Goal: Transaction & Acquisition: Purchase product/service

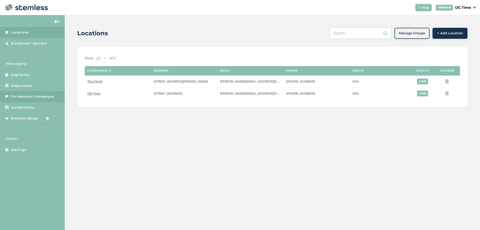
click at [43, 97] on span "On-demand Campaigns" at bounding box center [32, 96] width 43 height 5
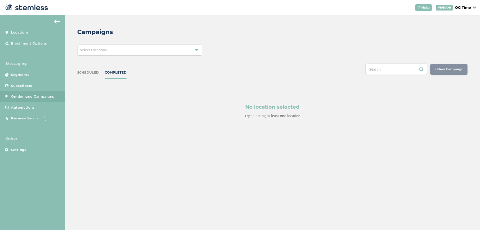
click at [104, 52] on span "Select Locations" at bounding box center [93, 50] width 27 height 5
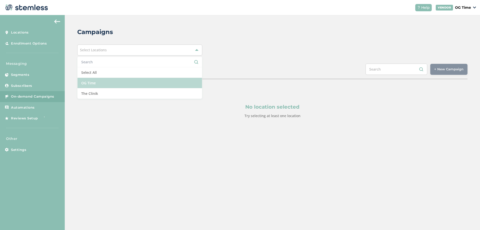
click at [100, 85] on li "OG Time" at bounding box center [140, 83] width 125 height 11
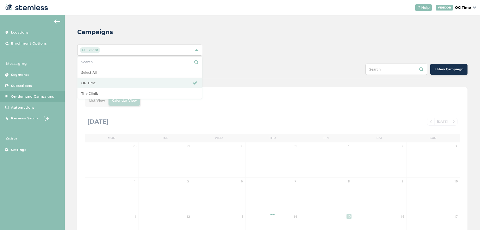
click at [316, 49] on div "OG Time Select All OG Time The Clinik" at bounding box center [272, 50] width 390 height 11
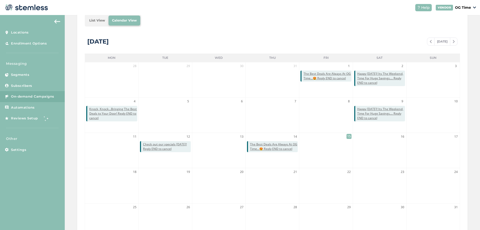
scroll to position [59, 0]
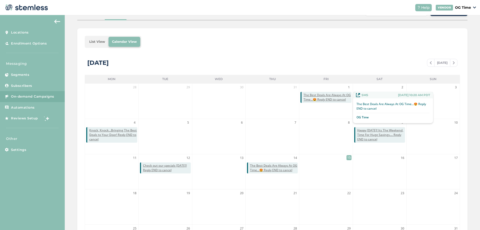
click at [338, 98] on span "The Best Deals Are Always At OG Time...😍 Reply END to cancel" at bounding box center [328, 97] width 48 height 9
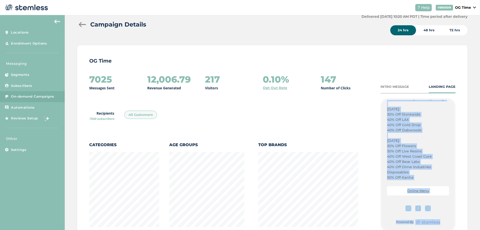
scroll to position [104, 0]
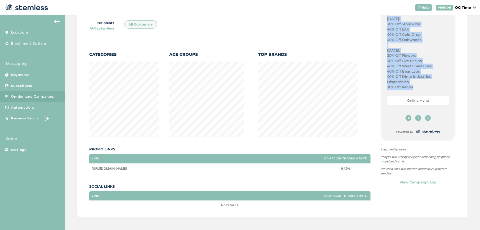
drag, startPoint x: 385, startPoint y: 129, endPoint x: 415, endPoint y: 85, distance: 53.7
copy div "Happy Water Balloon Day!! Get Ready For Weekend Savings! Plug Play Pods: $31 Ou…"
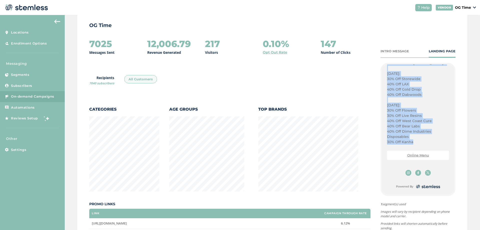
scroll to position [0, 0]
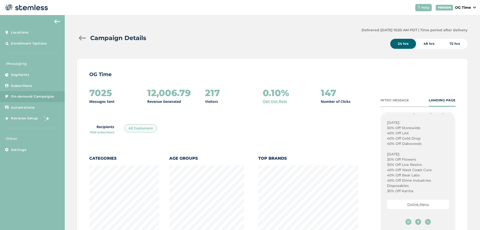
click at [80, 39] on div at bounding box center [82, 38] width 10 height 5
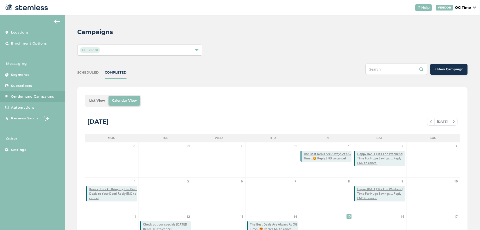
click at [443, 68] on span "+ New Campaign" at bounding box center [448, 69] width 29 height 5
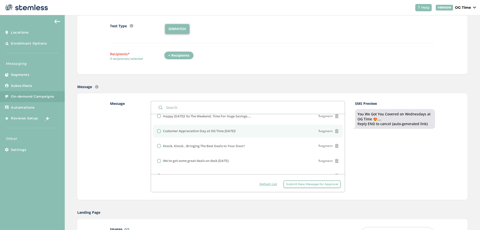
scroll to position [136, 0]
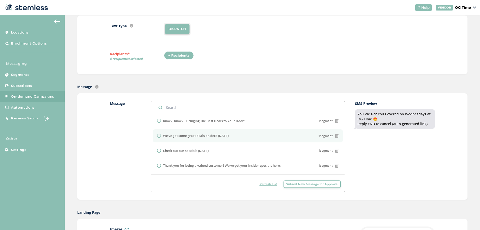
click at [227, 135] on label "We've got some great deals on deck today:" at bounding box center [196, 135] width 66 height 5
radio input "false"
radio input "true"
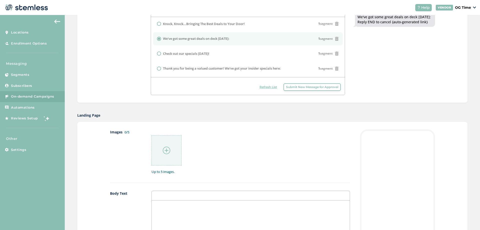
scroll to position [175, 0]
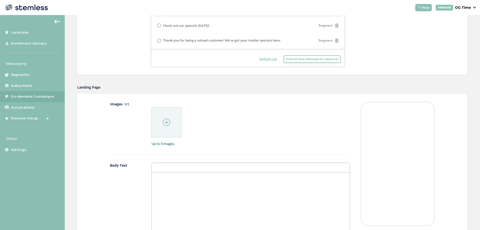
click at [172, 181] on div at bounding box center [251, 222] width 198 height 100
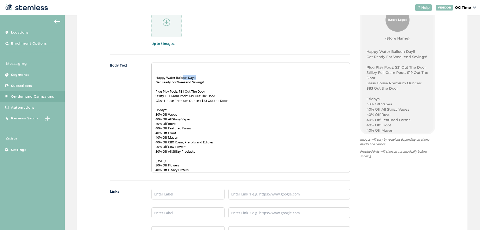
drag, startPoint x: 202, startPoint y: 77, endPoint x: 196, endPoint y: 76, distance: 6.7
click at [190, 75] on div "Happy Water Balloon Day!! Get Ready For Weekend Savings! Plug Play Pods: $31 Ou…" at bounding box center [251, 122] width 198 height 100
drag, startPoint x: 207, startPoint y: 81, endPoint x: 146, endPoint y: 79, distance: 61.1
click at [146, 79] on div "Body Text Happy Water Balloon Day!! Get Ready For Weekend Savings! Plug Play Po…" at bounding box center [230, 122] width 240 height 118
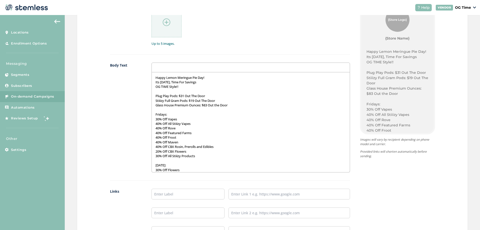
click at [195, 101] on p "Stiiizy Full Gram Pods: $19 Out The Door" at bounding box center [251, 100] width 190 height 5
click at [194, 101] on p "Stiiizy Full Gram Pods: $19 Out The Door" at bounding box center [251, 100] width 190 height 5
click at [204, 110] on p at bounding box center [251, 110] width 190 height 5
click at [164, 123] on p "40% Off All Stiiizy Vapes" at bounding box center [251, 123] width 190 height 5
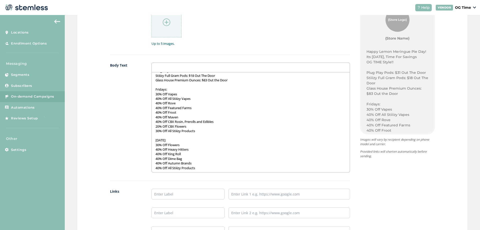
click at [188, 143] on p "30% Off Flowers" at bounding box center [251, 145] width 190 height 5
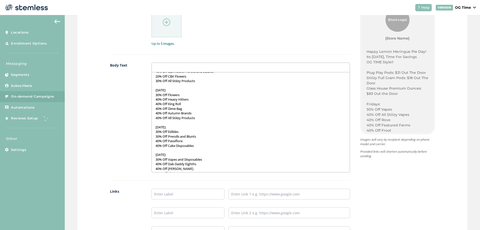
click at [201, 136] on p "30% Off Prerolls and Blunts" at bounding box center [251, 136] width 190 height 5
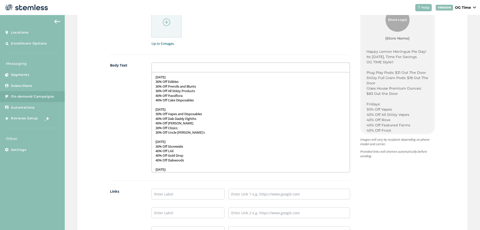
scroll to position [155, 0]
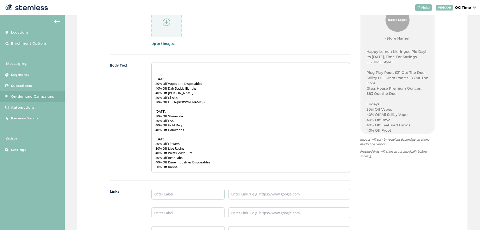
click at [206, 192] on input "text" at bounding box center [188, 194] width 73 height 11
type input "Online Menu"
click at [252, 198] on input "text" at bounding box center [290, 194] width 122 height 11
type input "[URL][DOMAIN_NAME]"
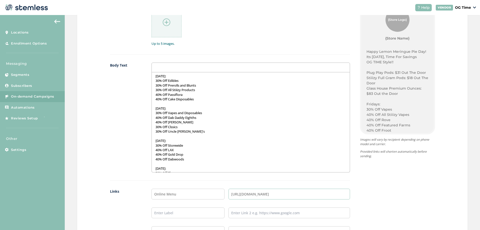
scroll to position [80, 0]
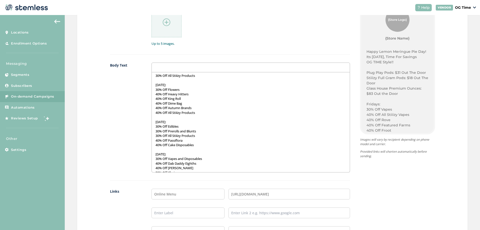
click at [164, 24] on img at bounding box center [167, 23] width 8 height 8
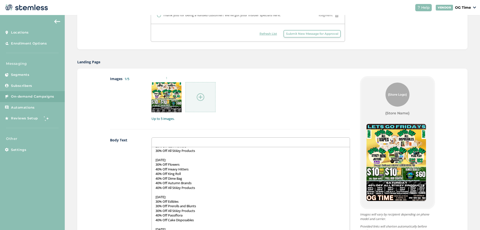
scroll to position [200, 0]
click at [200, 97] on img at bounding box center [201, 98] width 8 height 8
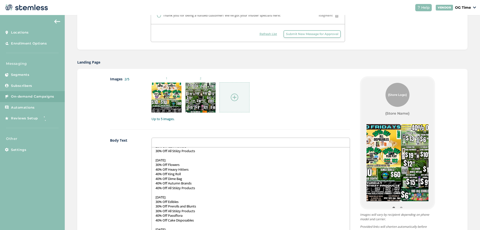
drag, startPoint x: 387, startPoint y: 140, endPoint x: 230, endPoint y: 148, distance: 157.7
click at [230, 148] on div "Images 2/5 1 2 Up to 5 images. Body Text Happy Lemon Meringue Pie Day! Its Frid…" at bounding box center [272, 198] width 325 height 244
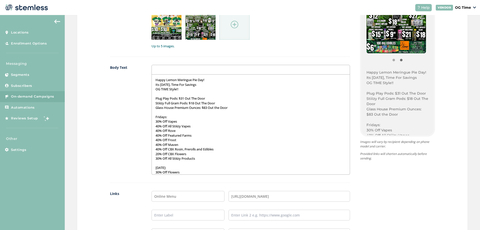
scroll to position [225, 0]
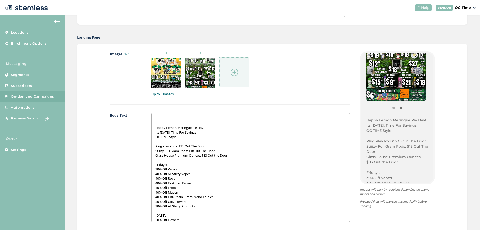
click at [232, 73] on img at bounding box center [235, 73] width 8 height 8
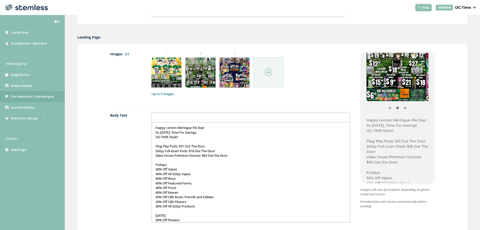
click at [263, 72] on div at bounding box center [269, 72] width 30 height 30
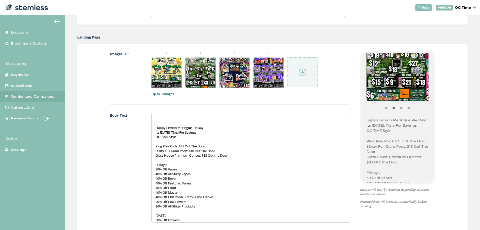
click at [302, 72] on img at bounding box center [303, 73] width 8 height 8
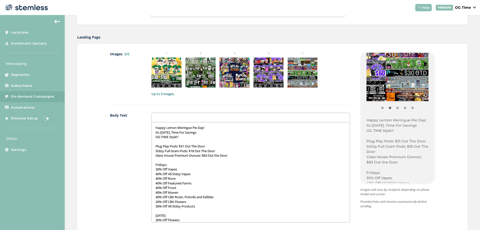
drag, startPoint x: 399, startPoint y: 81, endPoint x: 245, endPoint y: 88, distance: 153.9
click at [232, 83] on div "Images 5/5 1 2 3 4 5 Up to 5 images. Body Text Happy Lemon Meringue Pie Day! It…" at bounding box center [272, 173] width 325 height 244
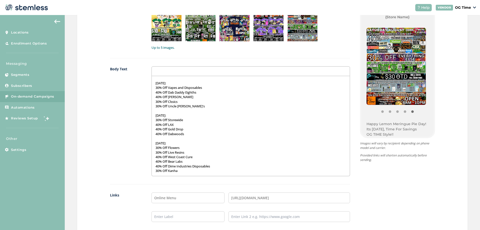
scroll to position [325, 0]
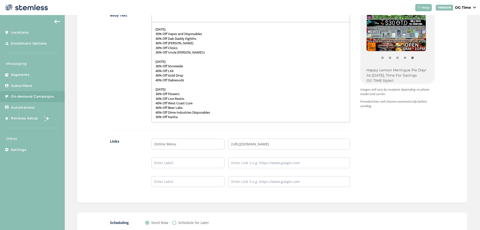
click at [188, 118] on p "30% Off Kanha" at bounding box center [251, 117] width 190 height 5
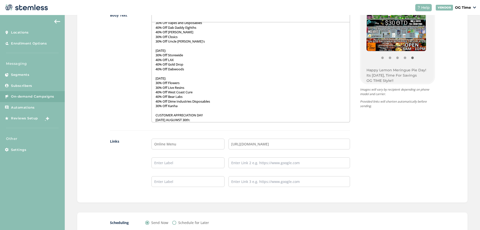
scroll to position [171, 0]
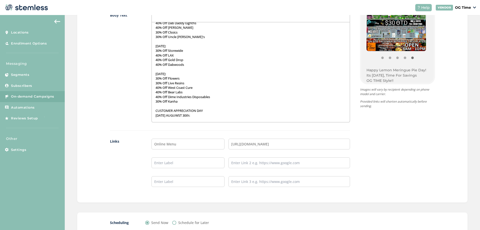
click at [178, 119] on p at bounding box center [251, 120] width 190 height 5
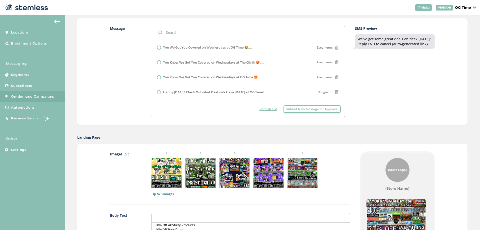
scroll to position [25, 0]
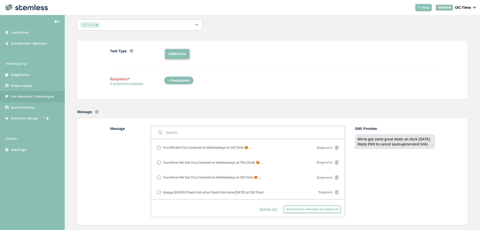
click at [169, 81] on div "+ Recipients" at bounding box center [179, 80] width 30 height 9
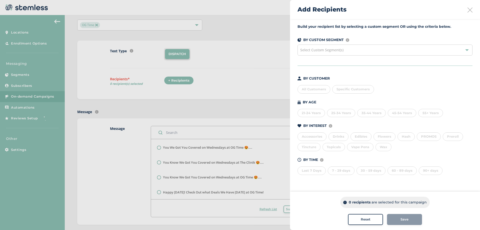
click at [309, 91] on div "All Customers" at bounding box center [314, 89] width 33 height 9
click at [400, 221] on div "Save" at bounding box center [404, 219] width 27 height 5
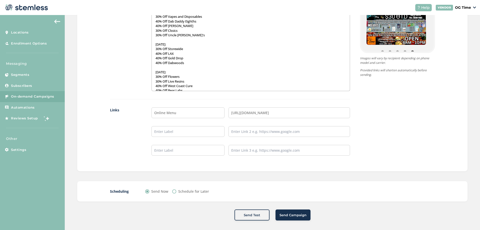
scroll to position [359, 0]
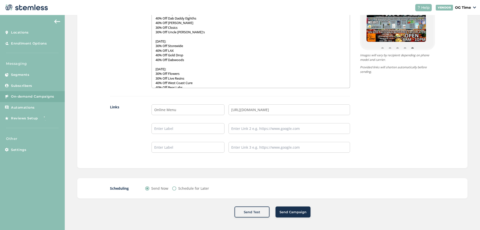
click at [292, 211] on span "Send Campaign" at bounding box center [293, 212] width 27 height 5
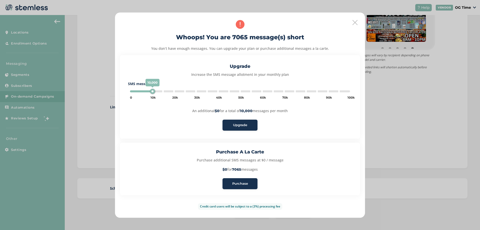
type input "5000"
click at [245, 185] on span "Purchase" at bounding box center [240, 183] width 16 height 5
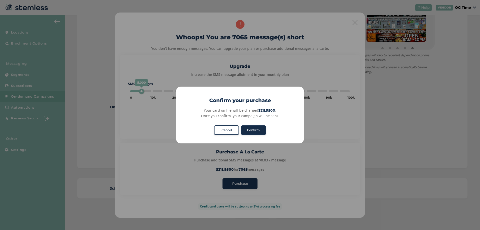
click at [251, 130] on button "Confirm" at bounding box center [253, 130] width 25 height 10
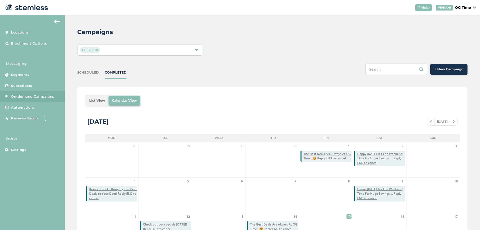
click at [96, 50] on img at bounding box center [96, 50] width 3 height 3
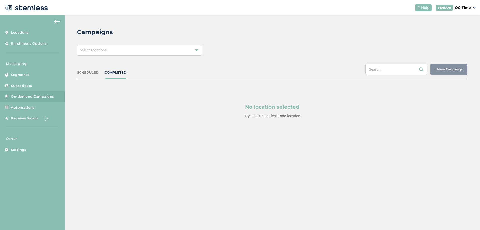
click at [115, 50] on div "Select Locations" at bounding box center [139, 50] width 125 height 11
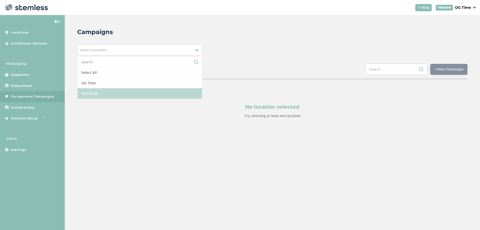
click at [93, 93] on li "The Clinik" at bounding box center [140, 93] width 125 height 10
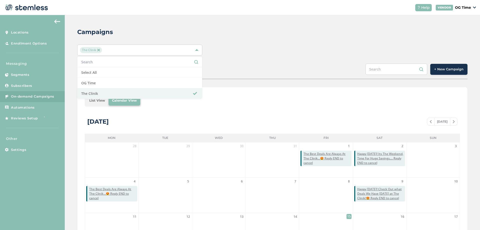
click at [230, 31] on div "Campaigns" at bounding box center [270, 32] width 386 height 9
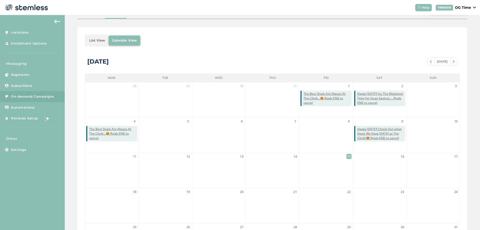
scroll to position [59, 0]
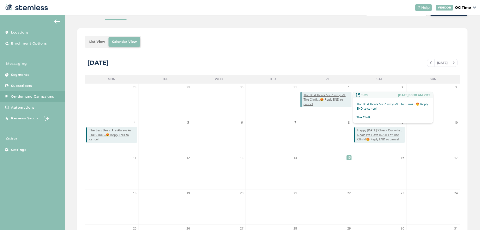
click at [333, 96] on span "The Best Deals Are Always At The Clinik...😍 Reply END to cancel" at bounding box center [328, 100] width 48 height 14
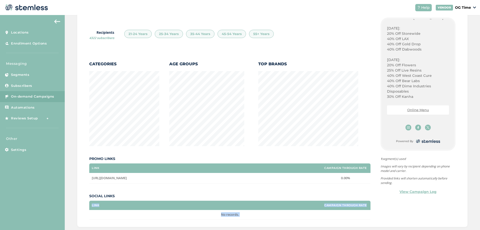
scroll to position [104, 0]
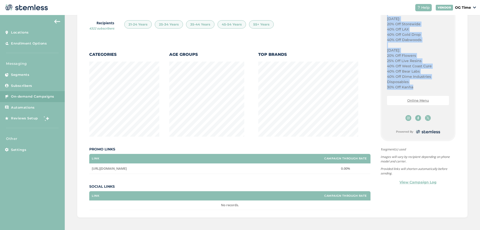
drag, startPoint x: 385, startPoint y: 157, endPoint x: 412, endPoint y: 86, distance: 75.5
copy div "Check Out The Clinik Today: Happy Water Balloon Day! Get Ready For Weekend Savi…"
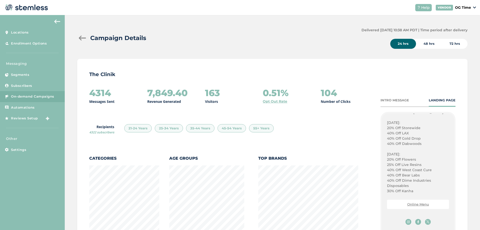
click at [84, 38] on div at bounding box center [82, 38] width 10 height 5
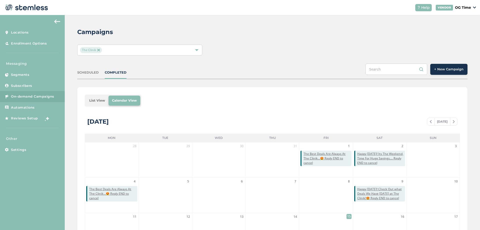
click at [446, 69] on span "+ New Campaign" at bounding box center [448, 69] width 29 height 5
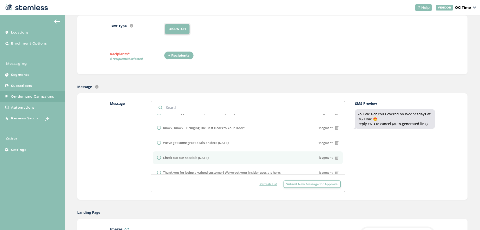
scroll to position [136, 0]
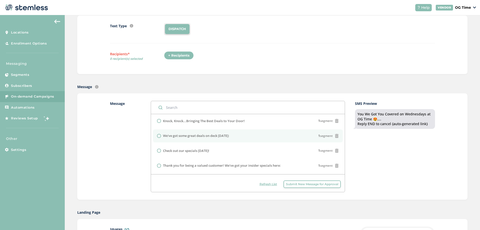
click at [227, 136] on label "We've got some great deals on deck today:" at bounding box center [196, 135] width 66 height 5
radio input "false"
radio input "true"
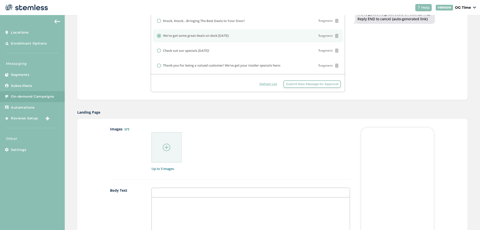
scroll to position [175, 0]
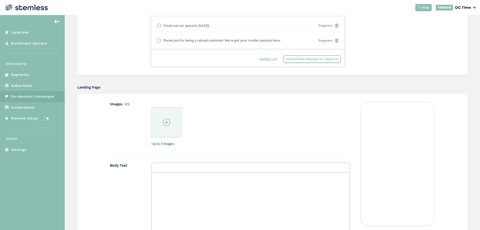
click at [170, 180] on div at bounding box center [251, 222] width 198 height 100
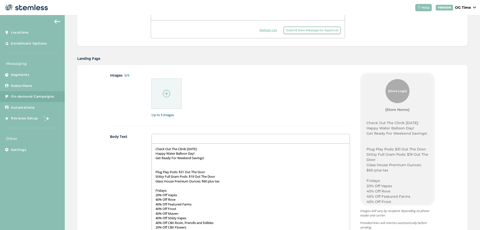
scroll to position [225, 0]
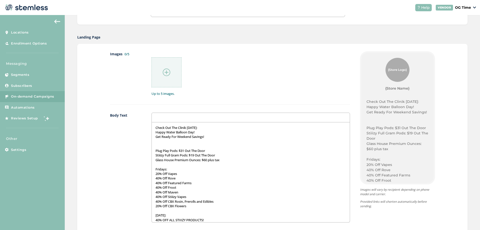
click at [199, 136] on p "Get Ready For Weekend Savings!" at bounding box center [251, 136] width 190 height 5
drag, startPoint x: 209, startPoint y: 138, endPoint x: 152, endPoint y: 129, distance: 56.9
click at [152, 129] on div "Check Out The Clinik Today: Happy Water Balloon Day! Get Ready For Weekend Savi…" at bounding box center [251, 172] width 198 height 100
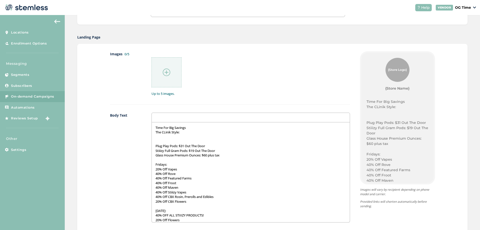
click at [165, 133] on p "The CLinik Style:" at bounding box center [251, 132] width 190 height 5
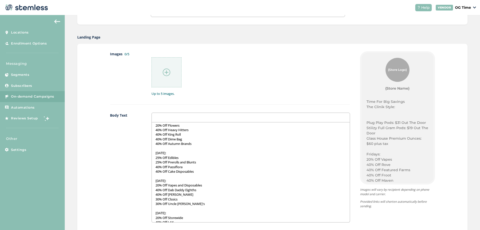
scroll to position [100, 0]
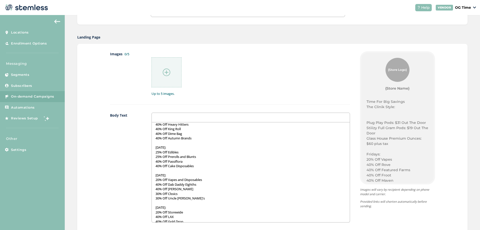
click at [201, 156] on p "25% Off Prerolls and Blunts" at bounding box center [251, 156] width 190 height 5
click at [206, 185] on p "20% Off Vapes and Disposables" at bounding box center [251, 184] width 190 height 5
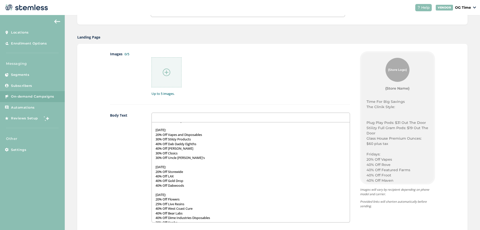
scroll to position [155, 0]
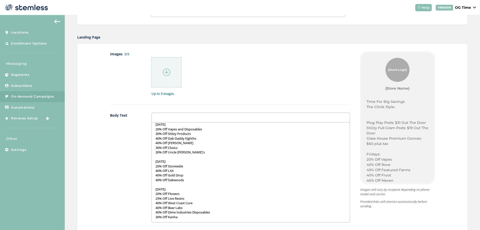
click at [186, 167] on p "20% Off Storewide" at bounding box center [251, 166] width 190 height 5
click at [189, 199] on p "25% Off Live Resins" at bounding box center [251, 198] width 190 height 5
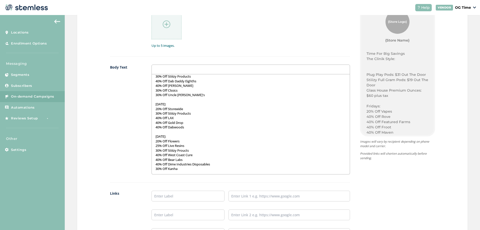
scroll to position [300, 0]
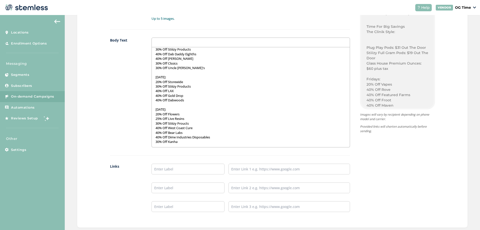
click at [186, 141] on p "30% Off Kanha" at bounding box center [251, 141] width 190 height 5
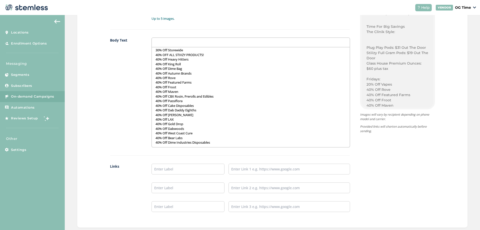
scroll to position [275, 0]
click at [196, 167] on input "text" at bounding box center [188, 169] width 73 height 11
type input "Online Menu"
click at [265, 170] on input "text" at bounding box center [290, 169] width 122 height 11
type input "https://weedmaps.com/dispensaries/theclinik"
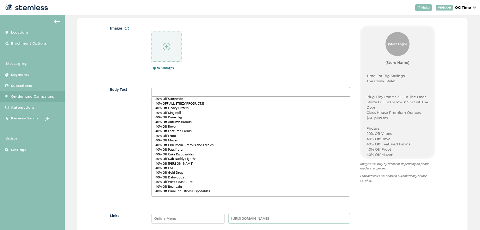
scroll to position [200, 0]
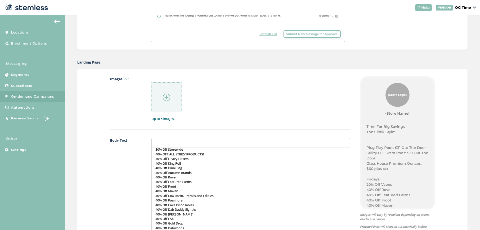
click at [166, 97] on img at bounding box center [167, 98] width 8 height 8
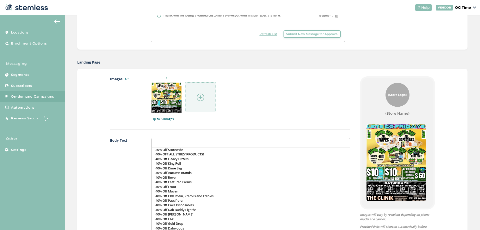
click at [200, 97] on img at bounding box center [201, 98] width 8 height 8
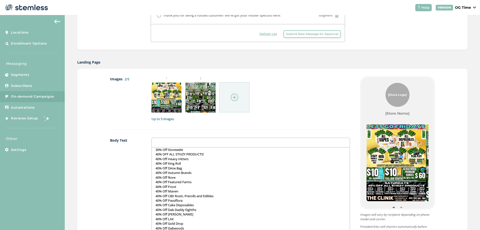
click at [236, 100] on img at bounding box center [235, 98] width 8 height 8
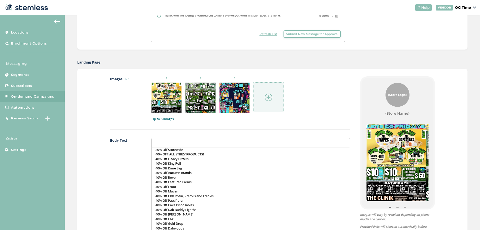
click at [268, 97] on img at bounding box center [269, 98] width 8 height 8
click at [267, 98] on img at bounding box center [269, 98] width 8 height 8
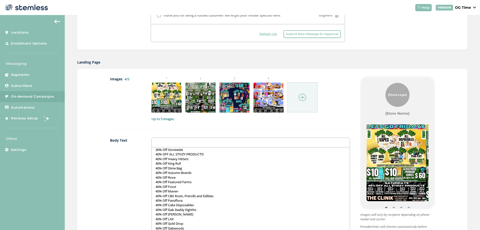
click at [302, 97] on img at bounding box center [303, 98] width 8 height 8
click at [302, 95] on img at bounding box center [303, 98] width 8 height 8
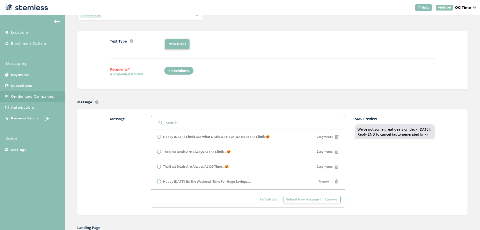
scroll to position [0, 0]
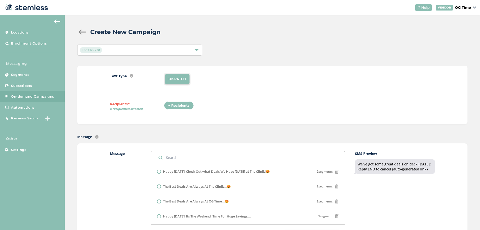
click at [177, 104] on div "+ Recipients" at bounding box center [179, 105] width 30 height 9
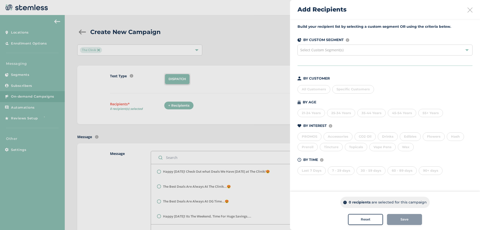
click at [315, 89] on div "All Customers" at bounding box center [314, 89] width 33 height 9
click at [321, 91] on div "All Customers" at bounding box center [314, 89] width 33 height 9
click at [307, 113] on div "21-24 Years" at bounding box center [312, 113] width 28 height 9
click at [338, 111] on div "25-34 Years" at bounding box center [341, 113] width 28 height 9
click at [371, 112] on div "35-44 Years" at bounding box center [371, 113] width 29 height 9
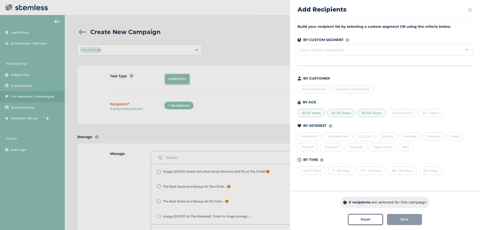
click at [401, 114] on div "45-54 Years" at bounding box center [402, 113] width 29 height 9
click at [430, 114] on div "55+ Years" at bounding box center [430, 113] width 25 height 9
click at [432, 114] on div "55+ Years" at bounding box center [430, 113] width 25 height 9
click at [407, 112] on div "45-54 Years" at bounding box center [402, 113] width 29 height 9
click at [376, 115] on div "35-44 Years" at bounding box center [371, 113] width 29 height 9
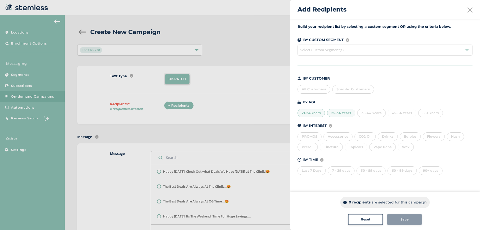
click at [340, 113] on div "25-34 Years" at bounding box center [341, 113] width 28 height 9
click at [303, 112] on div "21-24 Years" at bounding box center [312, 113] width 28 height 9
drag, startPoint x: 313, startPoint y: 173, endPoint x: 328, endPoint y: 172, distance: 14.8
click at [313, 172] on div "Last 7 Days" at bounding box center [312, 170] width 28 height 9
click at [333, 171] on div "7 - 29 days" at bounding box center [341, 170] width 27 height 9
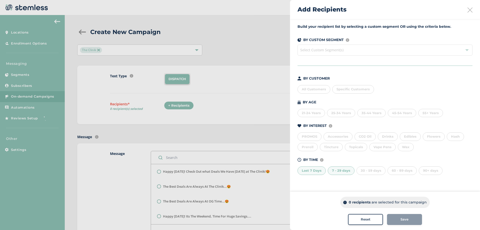
click at [360, 170] on div "30 - 59 days" at bounding box center [371, 170] width 29 height 9
click at [403, 172] on div "60 - 89 days" at bounding box center [402, 170] width 29 height 9
click at [434, 170] on div "90+ days" at bounding box center [431, 170] width 24 height 9
click at [422, 172] on div "90+ days" at bounding box center [431, 170] width 24 height 9
click at [397, 172] on div "60 - 89 days" at bounding box center [402, 170] width 29 height 9
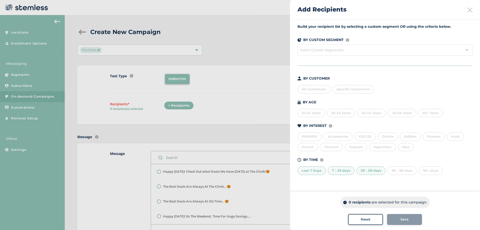
click at [376, 171] on div "30 - 59 days" at bounding box center [371, 170] width 29 height 9
click at [349, 171] on div "7 - 29 days" at bounding box center [341, 170] width 27 height 9
click at [318, 169] on div "Last 7 Days" at bounding box center [312, 170] width 28 height 9
click at [363, 52] on div "Select Custom Segment(s)" at bounding box center [385, 50] width 175 height 11
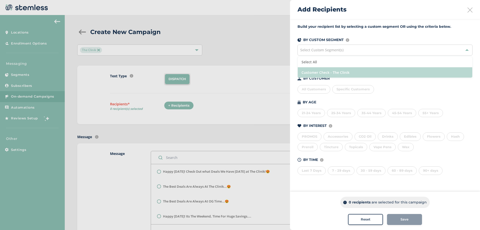
click at [347, 71] on li "Customer Check - The Clinik" at bounding box center [385, 72] width 175 height 10
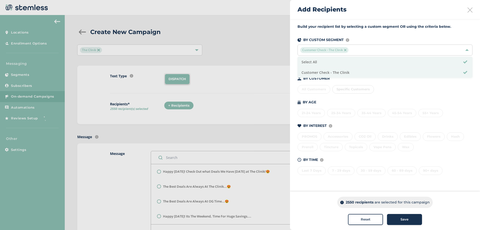
click at [345, 48] on span "Customer Check - The Clinik" at bounding box center [324, 50] width 48 height 6
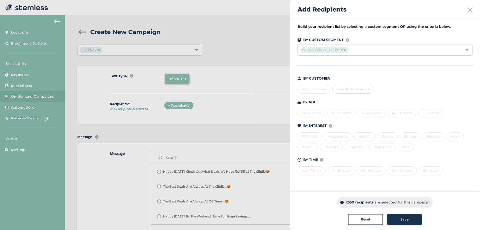
click at [344, 51] on img at bounding box center [345, 50] width 3 height 3
click at [312, 89] on div "All Customers" at bounding box center [314, 89] width 33 height 9
click at [347, 52] on span "Select Custom Segment(s)" at bounding box center [385, 50] width 175 height 11
click at [319, 90] on div "All Customers" at bounding box center [314, 89] width 33 height 9
click at [345, 51] on div "Select Custom Segment(s)" at bounding box center [385, 50] width 175 height 11
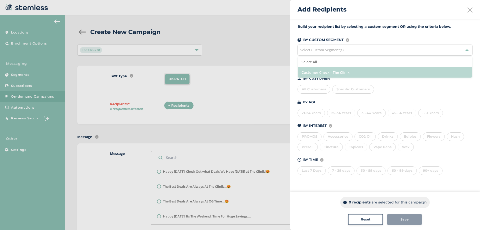
click at [334, 75] on li "Customer Check - The Clinik" at bounding box center [385, 72] width 175 height 10
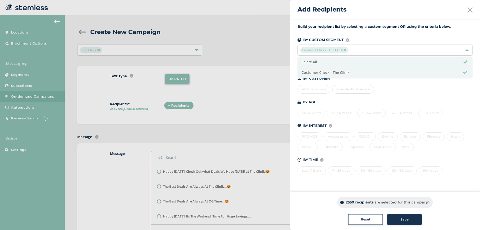
click at [404, 218] on span "Save" at bounding box center [405, 219] width 8 height 5
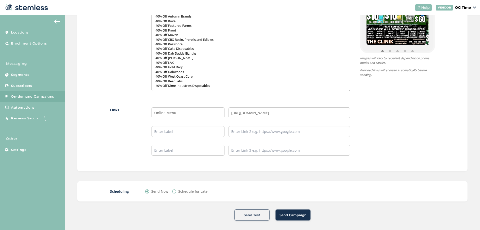
scroll to position [359, 0]
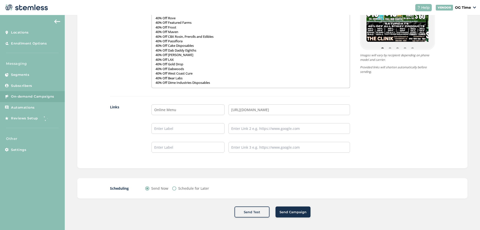
click at [292, 214] on span "Send Campaign" at bounding box center [293, 212] width 27 height 5
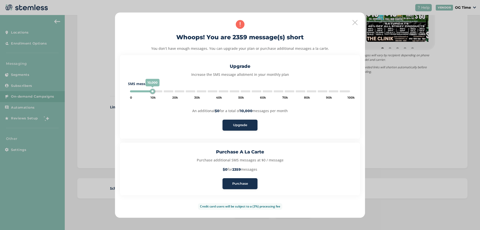
type input "5000"
click at [242, 182] on span "Purchase" at bounding box center [240, 183] width 16 height 5
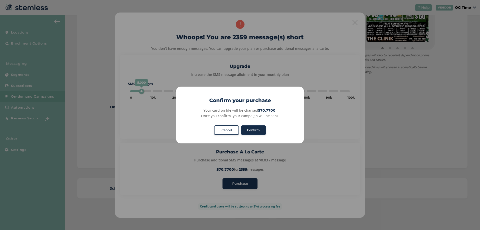
click at [255, 127] on button "Confirm" at bounding box center [253, 130] width 25 height 10
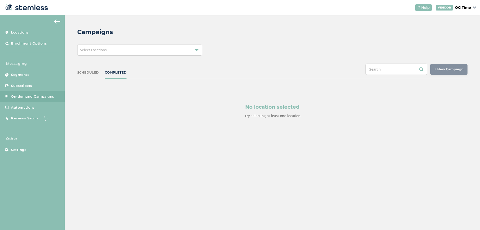
click at [104, 50] on span "Select Locations" at bounding box center [93, 50] width 27 height 5
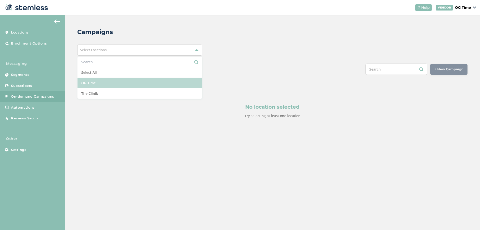
click at [93, 83] on li "OG Time" at bounding box center [140, 83] width 125 height 11
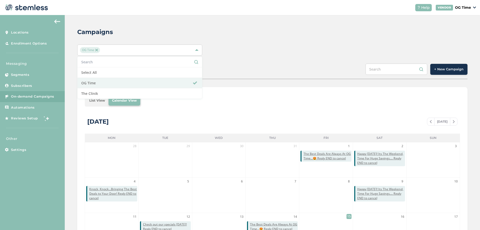
click at [427, 122] on span at bounding box center [430, 122] width 7 height 6
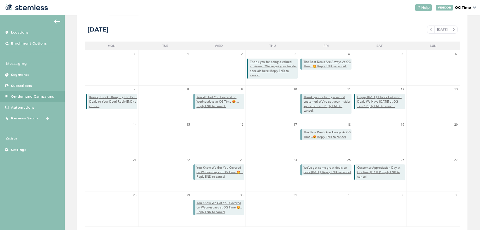
scroll to position [109, 0]
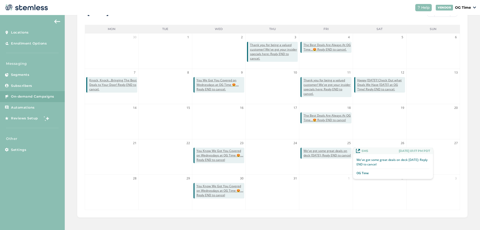
click at [323, 150] on span "We've got some great deals on deck [DATE]: Reply END to cancel" at bounding box center [328, 153] width 48 height 9
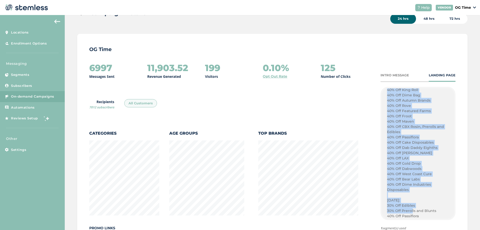
scroll to position [280, 0]
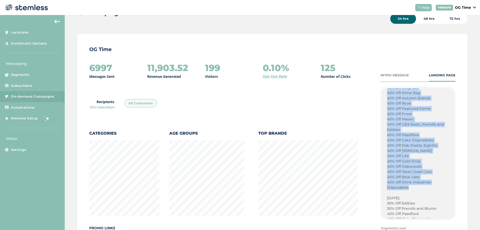
drag, startPoint x: 385, startPoint y: 126, endPoint x: 412, endPoint y: 187, distance: 66.7
click div "Happy [DATE] El Monte! Are You Ready For Customer Appreciation Day! Plug Play P…"
copy div "30% Off Storewide 40% OFF ALL STIIIZY PRODUCTS! 40% Off Heavy Hitters 40% Off K…"
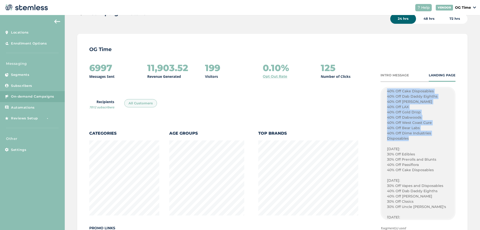
scroll to position [330, 0]
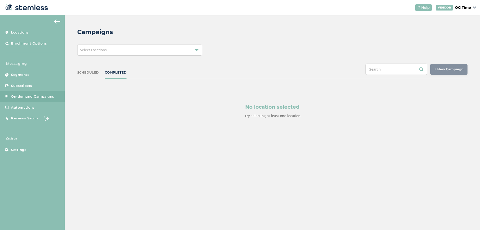
click at [96, 51] on span "Select Locations" at bounding box center [93, 50] width 27 height 5
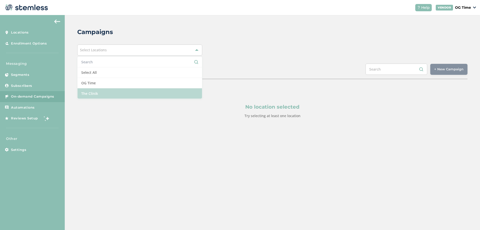
click at [97, 93] on li "The Clinik" at bounding box center [140, 93] width 125 height 10
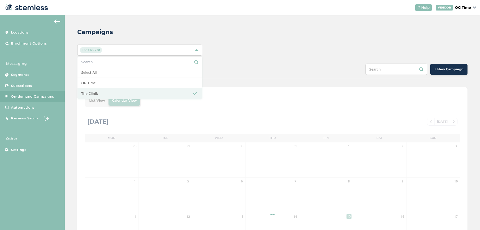
click at [250, 53] on div "The Clinik Select All OG Time The Clinik" at bounding box center [272, 50] width 390 height 11
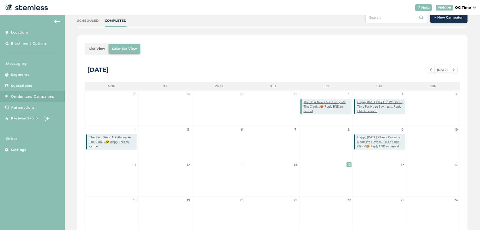
scroll to position [25, 0]
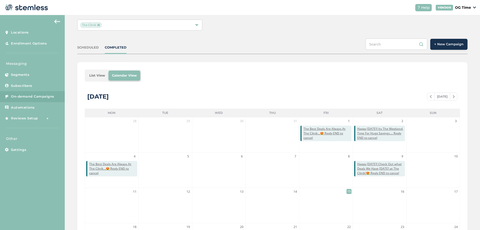
click at [427, 95] on span at bounding box center [430, 97] width 7 height 6
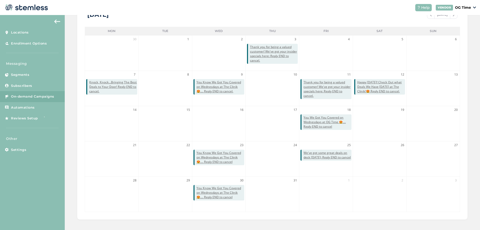
scroll to position [109, 0]
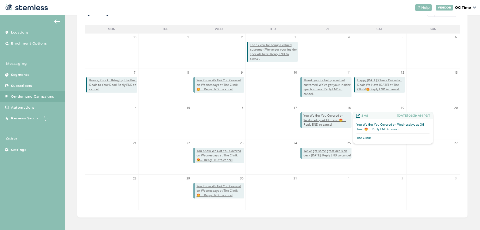
click at [323, 121] on span "You We Got You Covered on Wednesdays at OG Time 😍.... Reply END to cancel" at bounding box center [328, 120] width 48 height 14
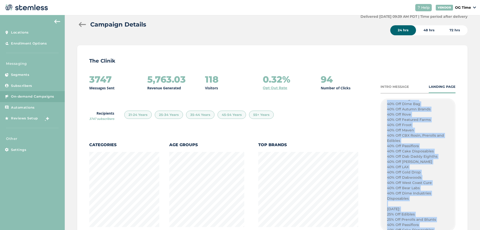
scroll to position [324, 0]
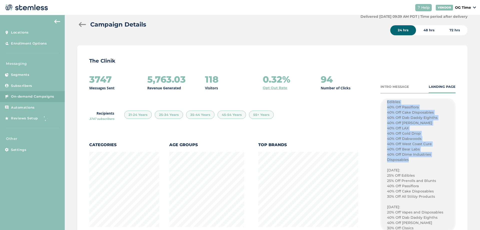
drag, startPoint x: 385, startPoint y: 131, endPoint x: 407, endPoint y: 160, distance: 36.4
click at [407, 160] on div "Customer Appreciation Day Tomorrow! Score Some Big Deals Today at The CLinik Pl…" at bounding box center [418, 122] width 62 height 415
copy div "30% Off Storewide 40% OFF ALL STIIIZY PRODUCTS! 40% Off Heavy Hitters 40% Off K…"
